Goal: Communication & Community: Answer question/provide support

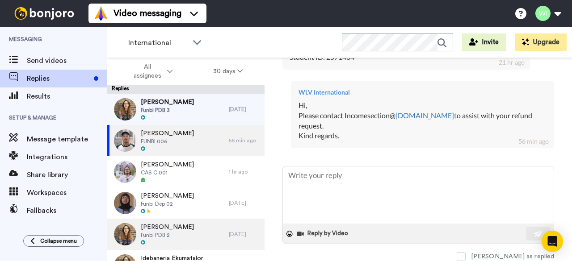
scroll to position [12246, 0]
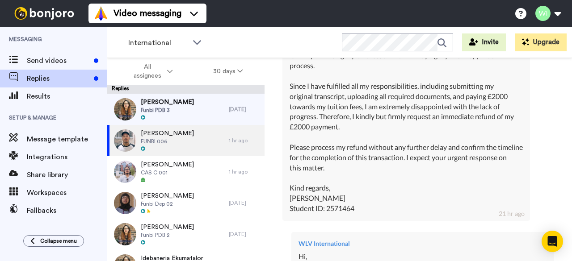
click at [401, 202] on div "Dear Admissions Team, I am [PERSON_NAME], student ID 2571464. I have already co…" at bounding box center [406, 107] width 233 height 214
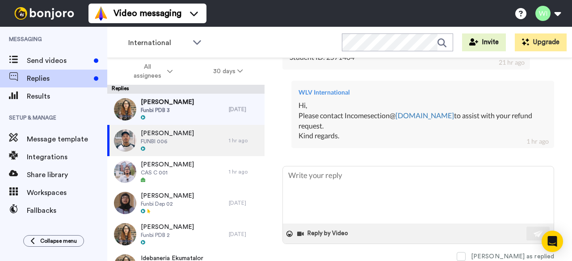
scroll to position [12470, 0]
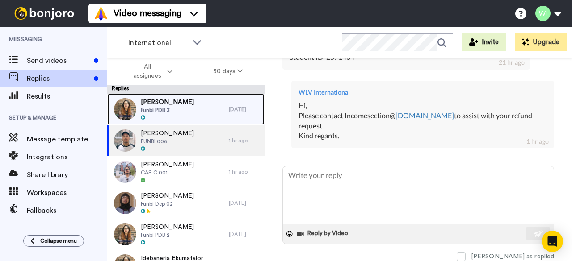
click at [198, 108] on div "[PERSON_NAME] Funbi PDB 3" at bounding box center [168, 109] width 122 height 31
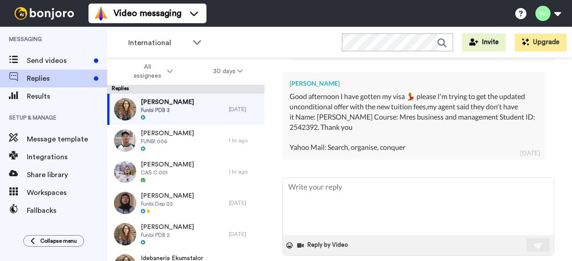
scroll to position [577, 0]
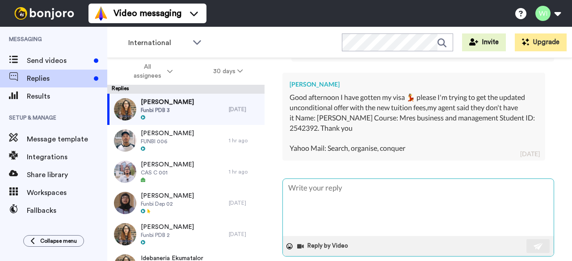
click at [368, 186] on textarea at bounding box center [418, 207] width 271 height 57
type textarea "x"
type textarea "H"
type textarea "x"
type textarea "Hi"
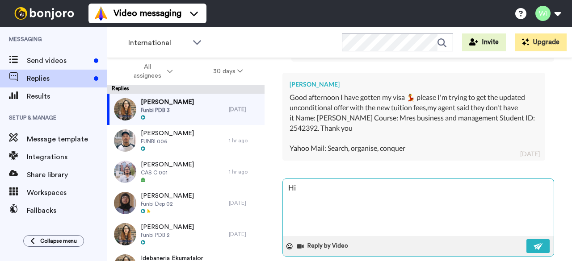
type textarea "x"
type textarea "Hi"
type textarea "x"
type textarea "Hi"
type textarea "x"
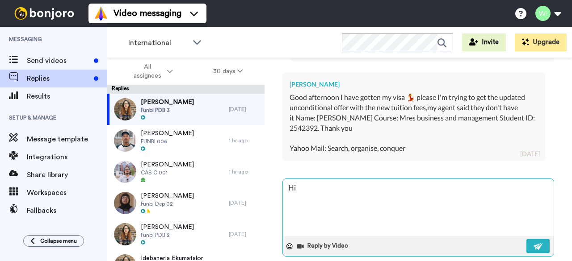
type textarea "Hi,"
type textarea "x"
type textarea "Hi,"
type textarea "x"
type textarea "Hi, K"
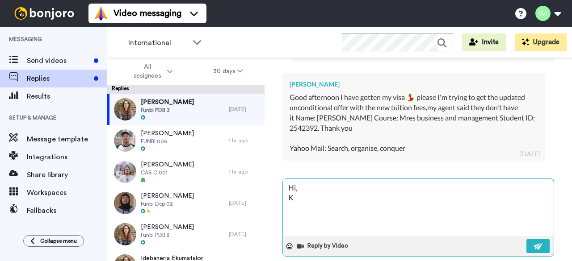
type textarea "x"
type textarea "Hi, Ki"
type textarea "x"
type textarea "Hi, Kin"
type textarea "x"
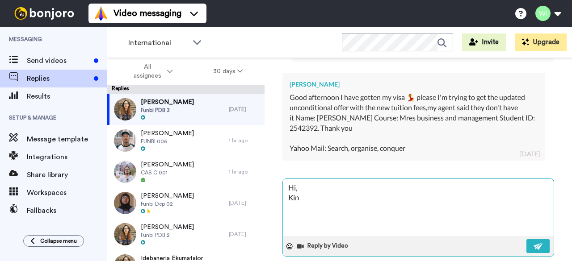
type textarea "Hi, Kind"
type textarea "x"
type textarea "Hi, Kindl"
type textarea "x"
type textarea "Hi, Kind"
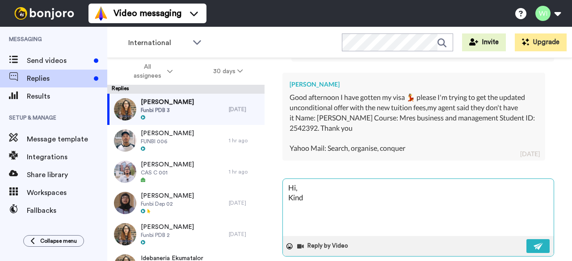
type textarea "x"
type textarea "Hi, Kin"
type textarea "x"
type textarea "Hi, Ki"
type textarea "x"
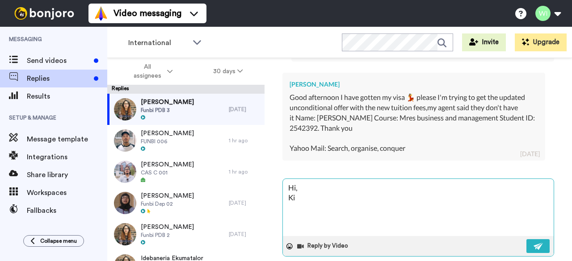
type textarea "Hi, K"
type textarea "x"
type textarea "Hi,"
type textarea "x"
type textarea "Hi, P"
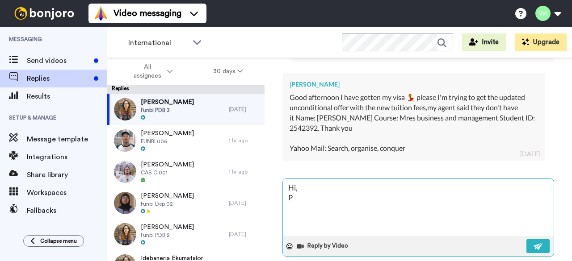
type textarea "x"
type textarea "Hi, Pl"
type textarea "x"
type textarea "Hi, Ple"
type textarea "x"
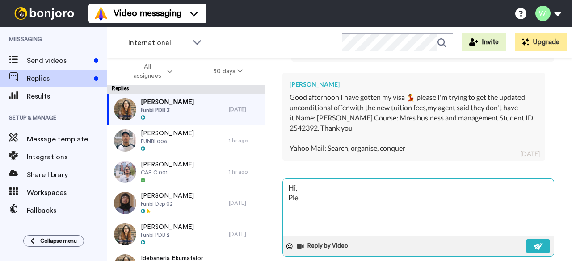
type textarea "Hi, Plea"
type textarea "x"
type textarea "Hi, Pleas"
type textarea "x"
type textarea "Hi, Please"
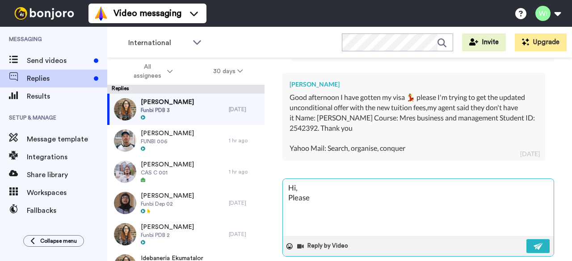
type textarea "x"
type textarea "Hi, Please"
type textarea "x"
type textarea "Hi, Please r"
type textarea "x"
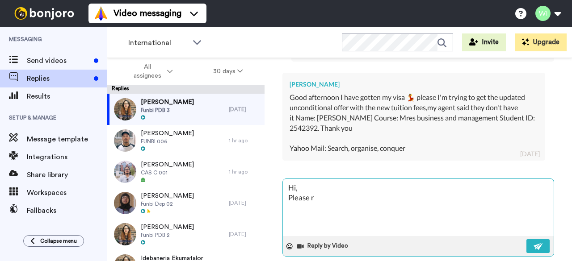
type textarea "Hi, Please re"
type textarea "x"
type textarea "Hi, Please rea"
type textarea "x"
type textarea "Hi, Please reac"
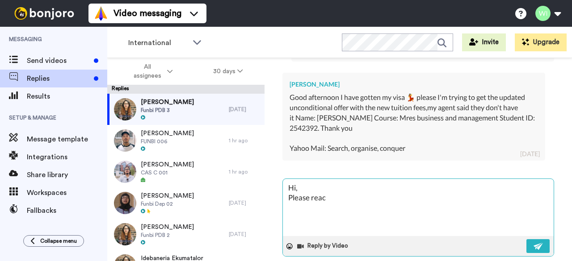
type textarea "x"
type textarea "Hi, Please reach"
type textarea "x"
type textarea "Hi, Please reach"
type textarea "x"
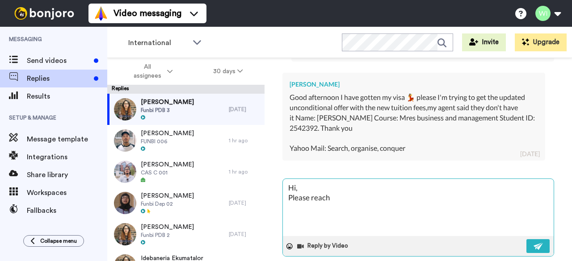
type textarea "Hi, Please reach o"
type textarea "x"
type textarea "Hi, Please reach ou"
type textarea "x"
type textarea "Hi, Please reach out"
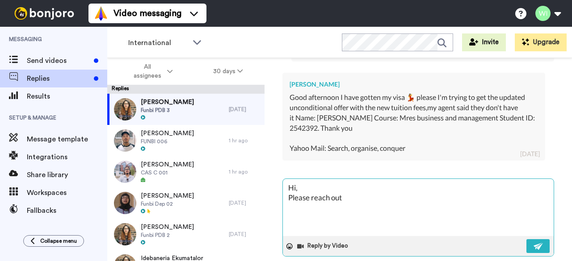
type textarea "x"
type textarea "Hi, Please reach out"
type textarea "x"
type textarea "Hi, Please reach out to"
type textarea "x"
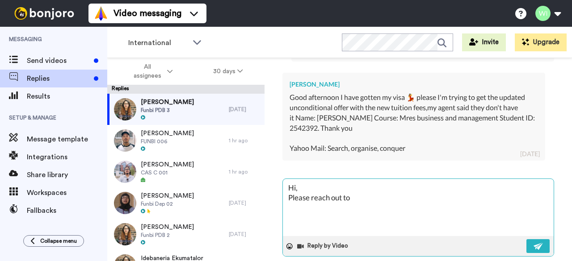
type textarea "Hi, Please reach out to"
type textarea "x"
type textarea "Hi, Please reach out to D"
type textarea "x"
type textarea "Hi, Please reach out to Da"
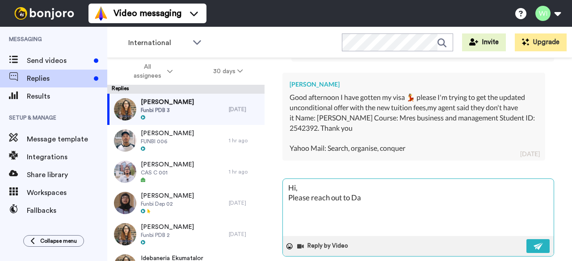
type textarea "x"
type textarea "Hi, Please reach out to [PERSON_NAME]"
type textarea "x"
type textarea "Hi, Please reach out to [GEOGRAPHIC_DATA]"
type textarea "x"
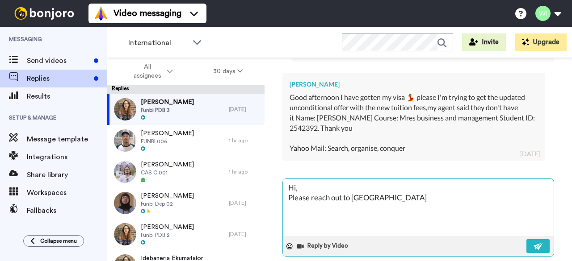
type textarea "Hi, Please reach out to [PERSON_NAME]"
type textarea "x"
type textarea "Hi, Please reach out to [GEOGRAPHIC_DATA]"
type textarea "x"
type textarea "Hi, Please reach out to [GEOGRAPHIC_DATA]"
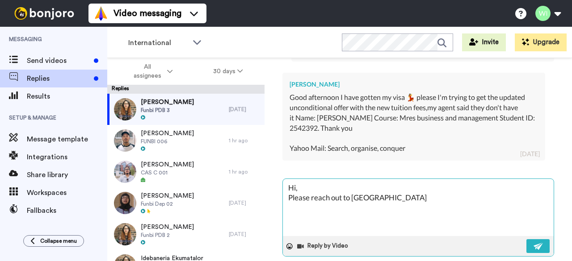
type textarea "x"
type textarea "Hi, Please reach out to [GEOGRAPHIC_DATA]"
type textarea "x"
type textarea "Hi, Please reach out to [GEOGRAPHIC_DATA]"
type textarea "x"
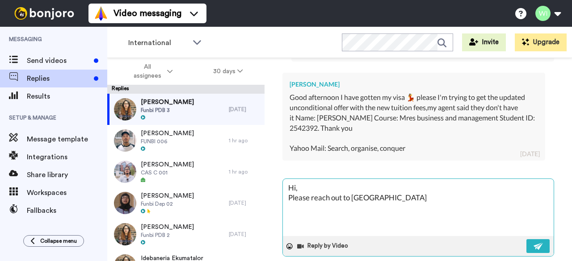
type textarea "Hi, Please reach out to [GEOGRAPHIC_DATA]"
type textarea "x"
type textarea "Hi, Please reach out to [PERSON_NAME]"
type textarea "x"
type textarea "Hi, Please reach out to [PERSON_NAME]"
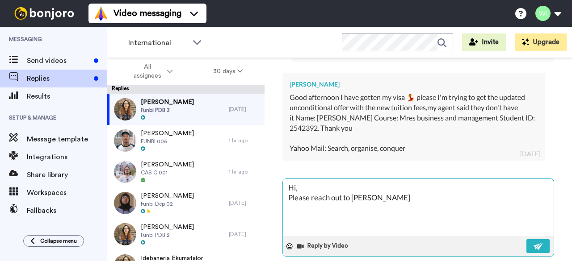
type textarea "x"
type textarea "Hi, Please reach out to [PERSON_NAME]"
type textarea "x"
type textarea "Hi, Please reach out to [GEOGRAPHIC_DATA]"
type textarea "x"
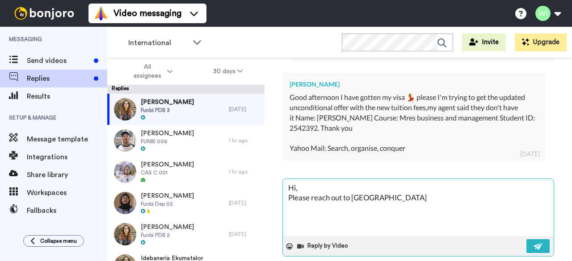
type textarea "Hi, Please reach out to [PERSON_NAME]"
type textarea "x"
type textarea "Hi, Please reach out to Da"
type textarea "x"
type textarea "Hi, Please reach out to D"
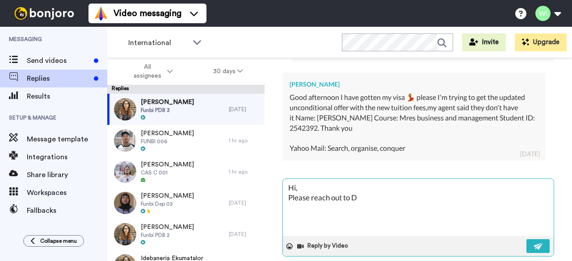
type textarea "x"
type textarea "Hi, Please reach out to"
type textarea "x"
type textarea "Hi, Please reach out to O"
type textarea "x"
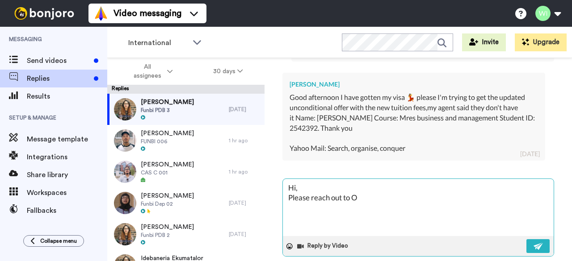
type textarea "Hi, Please reach out to O."
type textarea "x"
type textarea "Hi, Please reach out to O.D"
type textarea "x"
type textarea "Hi, Please reach out to O.[PERSON_NAME]"
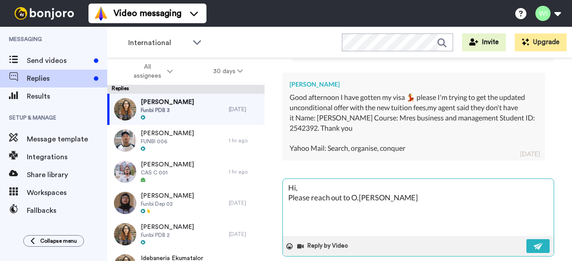
type textarea "x"
type textarea "Hi, Please reach out to O.Dani"
type textarea "x"
type textarea "Hi, Please reach out to O.Danie"
type textarea "x"
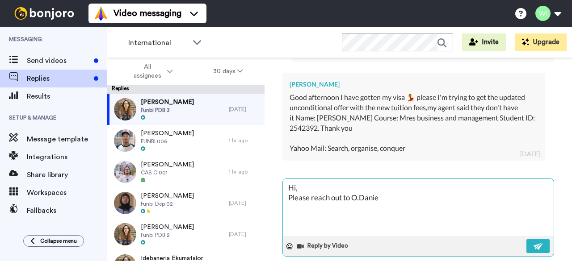
type textarea "Hi, Please reach out to [PERSON_NAME]"
type textarea "x"
type textarea "Hi, Please reach out to [PERSON_NAME]@"
type textarea "x"
type textarea "Hi, Please reach out to [PERSON_NAME]@w"
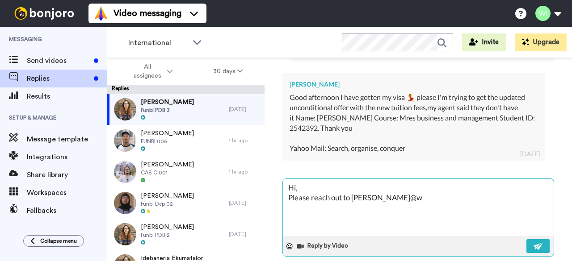
type textarea "x"
type textarea "Hi, Please reach out to [PERSON_NAME]@wl"
type textarea "x"
type textarea "Hi, Please reach out to [PERSON_NAME]@wlv"
type textarea "x"
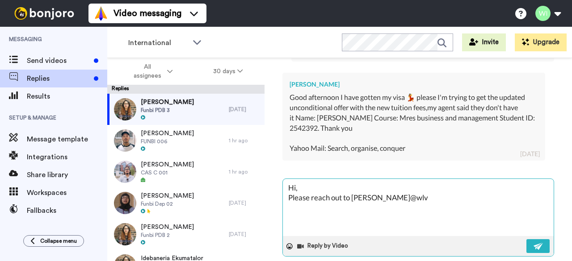
type textarea "Hi, Please reach out to [PERSON_NAME]@wlv."
type textarea "x"
type textarea "Hi, Please reach out to [PERSON_NAME]@wlv.a"
type textarea "x"
type textarea "Hi, Please reach out to [PERSON_NAME][EMAIL_ADDRESS][DOMAIN_NAME]"
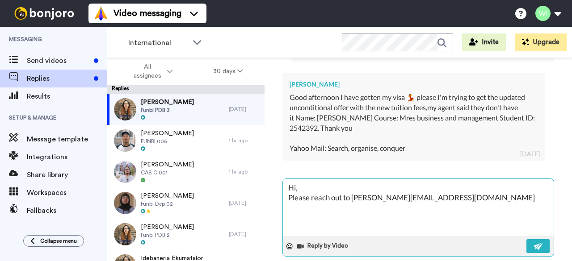
type textarea "x"
type textarea "Hi, Please reach out to [PERSON_NAME][EMAIL_ADDRESS][DOMAIN_NAME]."
type textarea "x"
type textarea "Hi, Please reach out to [PERSON_NAME]@wlv.ac.u"
type textarea "x"
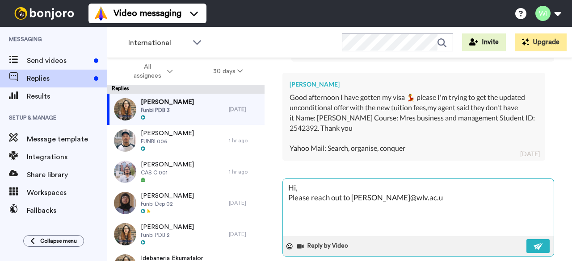
type textarea "Hi, Please reach out to [PERSON_NAME][EMAIL_ADDRESS][DOMAIN_NAME]"
type textarea "x"
type textarea "Hi, Please reach out to [PERSON_NAME][EMAIL_ADDRESS][DOMAIN_NAME]"
type textarea "x"
type textarea "Hi, Please reach out to [PERSON_NAME][EMAIL_ADDRESS][DOMAIN_NAME] f"
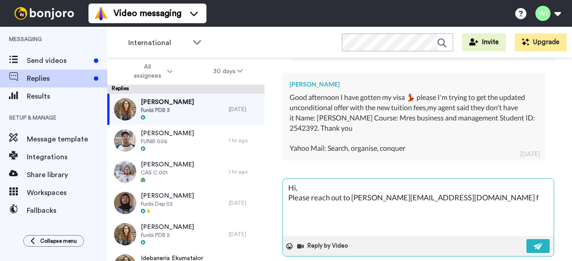
type textarea "x"
type textarea "Hi, Please reach out to [PERSON_NAME][EMAIL_ADDRESS][DOMAIN_NAME]"
type textarea "x"
type textarea "Hi, Please reach out to [PERSON_NAME][EMAIL_ADDRESS][DOMAIN_NAME] to"
type textarea "x"
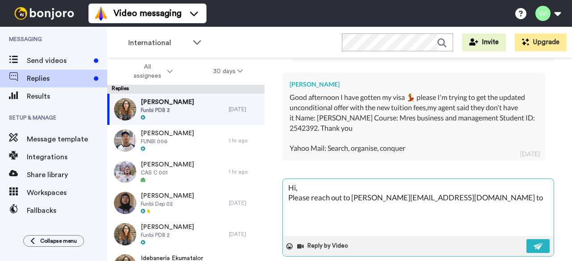
type textarea "Hi, Please reach out to [PERSON_NAME][EMAIL_ADDRESS][DOMAIN_NAME] to"
type textarea "x"
type textarea "Hi, Please reach out to [PERSON_NAME][EMAIL_ADDRESS][DOMAIN_NAME] to a"
type textarea "x"
type textarea "Hi, Please reach out to [PERSON_NAME][EMAIL_ADDRESS][DOMAIN_NAME] to as"
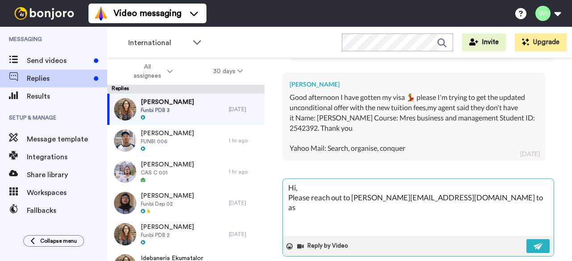
type textarea "x"
type textarea "Hi, Please reach out to [PERSON_NAME][EMAIL_ADDRESS][DOMAIN_NAME] to asi"
type textarea "x"
type textarea "Hi, Please reach out to [PERSON_NAME][EMAIL_ADDRESS][DOMAIN_NAME] to as"
type textarea "x"
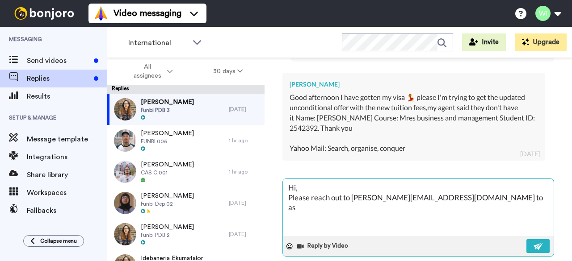
type textarea "Hi, Please reach out to [PERSON_NAME][EMAIL_ADDRESS][DOMAIN_NAME] to ass"
type textarea "x"
type textarea "Hi, Please reach out to [PERSON_NAME][EMAIL_ADDRESS][DOMAIN_NAME] to assi"
type textarea "x"
type textarea "Hi, Please reach out to [PERSON_NAME][EMAIL_ADDRESS][DOMAIN_NAME] to assit"
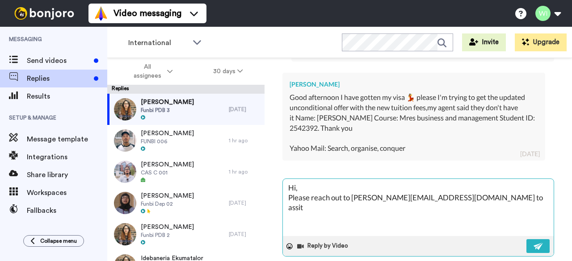
type textarea "x"
type textarea "Hi, Please reach out to [PERSON_NAME][EMAIL_ADDRESS][DOMAIN_NAME] to assit"
type textarea "x"
type textarea "Hi, Please reach out to [PERSON_NAME][EMAIL_ADDRESS][DOMAIN_NAME] to assit"
type textarea "x"
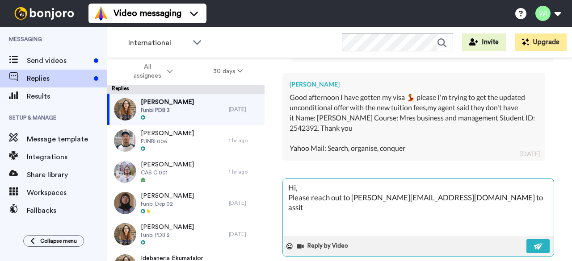
type textarea "Hi, Please reach out to [PERSON_NAME][EMAIL_ADDRESS][DOMAIN_NAME] to assi"
type textarea "x"
type textarea "Hi, Please reach out to [PERSON_NAME][EMAIL_ADDRESS][DOMAIN_NAME] to assis"
type textarea "x"
type textarea "Hi, Please reach out to [PERSON_NAME][EMAIL_ADDRESS][DOMAIN_NAME] to assist"
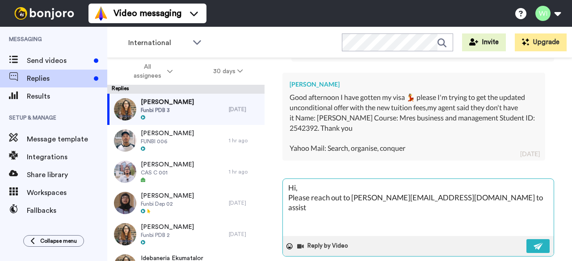
type textarea "x"
type textarea "Hi, Please reach out to [PERSON_NAME][EMAIL_ADDRESS][DOMAIN_NAME] to assist"
type textarea "x"
type textarea "Hi, Please reach out to [PERSON_NAME][EMAIL_ADDRESS][DOMAIN_NAME] to assist y"
type textarea "x"
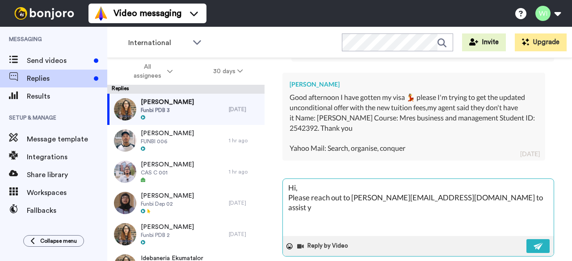
type textarea "Hi, Please reach out to [PERSON_NAME][EMAIL_ADDRESS][DOMAIN_NAME] to assist yo"
type textarea "x"
type textarea "Hi, Please reach out to [PERSON_NAME][EMAIL_ADDRESS][DOMAIN_NAME] to assist you"
type textarea "x"
type textarea "Hi, Please reach out to [PERSON_NAME][EMAIL_ADDRESS][DOMAIN_NAME] to assist you"
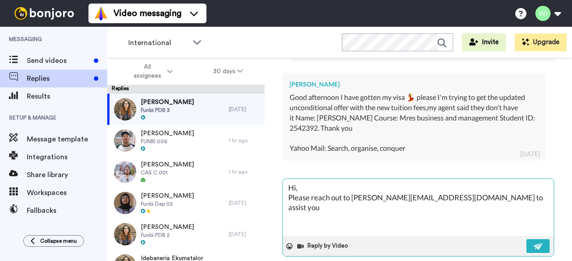
type textarea "x"
type textarea "Hi, Please reach out to [PERSON_NAME][EMAIL_ADDRESS][DOMAIN_NAME] to assist you…"
type textarea "x"
type textarea "Hi, Please reach out to [PERSON_NAME][EMAIL_ADDRESS][DOMAIN_NAME] to assist you…"
type textarea "x"
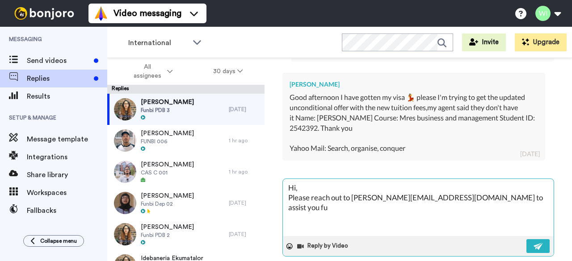
type textarea "Hi, Please reach out to [PERSON_NAME][EMAIL_ADDRESS][DOMAIN_NAME] to assist you…"
type textarea "x"
type textarea "Hi, Please reach out to [PERSON_NAME][EMAIL_ADDRESS][DOMAIN_NAME] to assist you…"
type textarea "x"
type textarea "Hi, Please reach out to [PERSON_NAME][EMAIL_ADDRESS][DOMAIN_NAME] to assist you…"
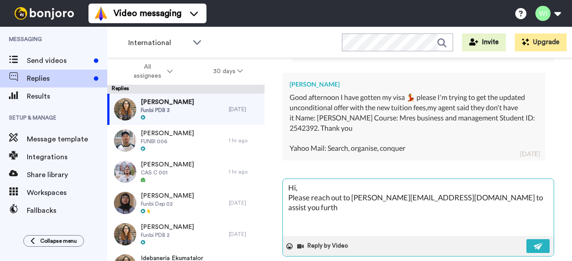
type textarea "x"
type textarea "Hi, Please reach out to [PERSON_NAME][EMAIL_ADDRESS][DOMAIN_NAME] to assist you…"
type textarea "x"
type textarea "Hi, Please reach out to [PERSON_NAME][EMAIL_ADDRESS][DOMAIN_NAME] to assist you…"
type textarea "x"
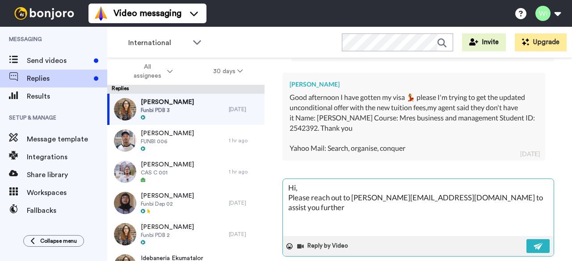
type textarea "Hi, Please reach out to [PERSON_NAME][EMAIL_ADDRESS][DOMAIN_NAME] to assist you…"
click at [415, 200] on textarea "Hi, Please reach out to [PERSON_NAME][EMAIL_ADDRESS][DOMAIN_NAME] to assist you…" at bounding box center [418, 207] width 271 height 57
click at [300, 208] on textarea "Hi, Please reach out to [PERSON_NAME][EMAIL_ADDRESS][DOMAIN_NAME] via email to …" at bounding box center [418, 207] width 271 height 57
click at [531, 253] on div "Reply by Video" at bounding box center [418, 246] width 271 height 20
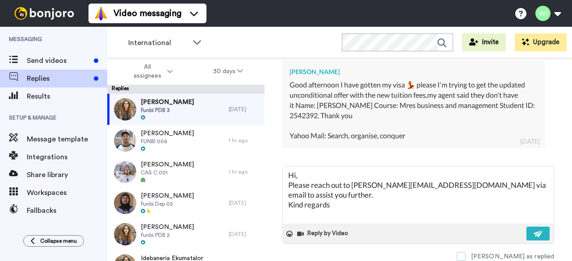
click at [466, 252] on span at bounding box center [461, 256] width 9 height 9
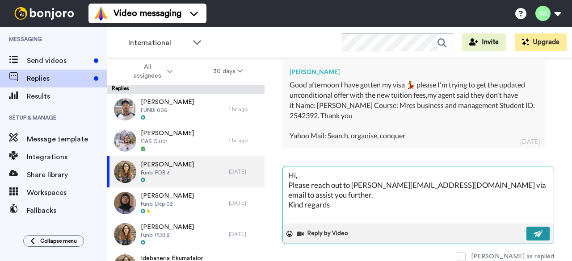
click at [533, 231] on img at bounding box center [538, 234] width 10 height 7
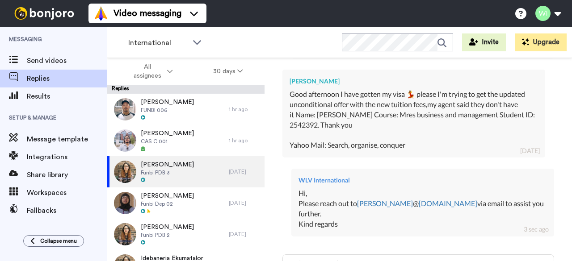
scroll to position [583, 0]
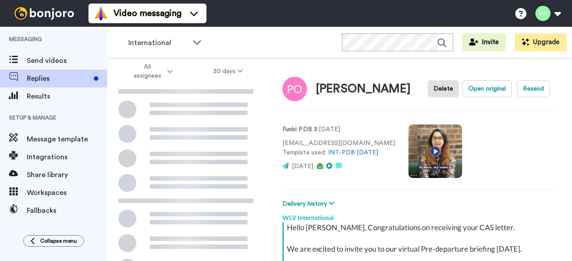
scroll to position [167, 0]
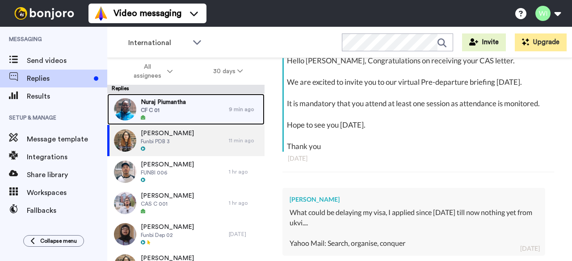
click at [203, 114] on div "Nuraj Piumantha CF C 01" at bounding box center [168, 109] width 122 height 31
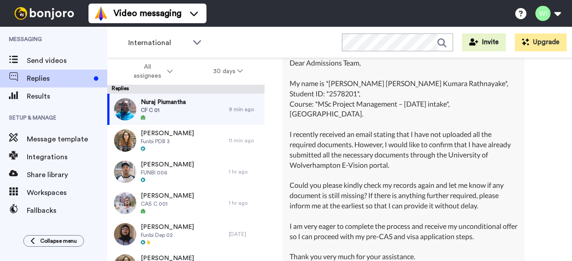
scroll to position [308, 0]
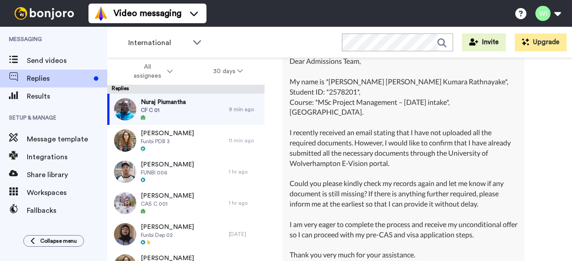
type textarea "x"
